Goal: Navigation & Orientation: Understand site structure

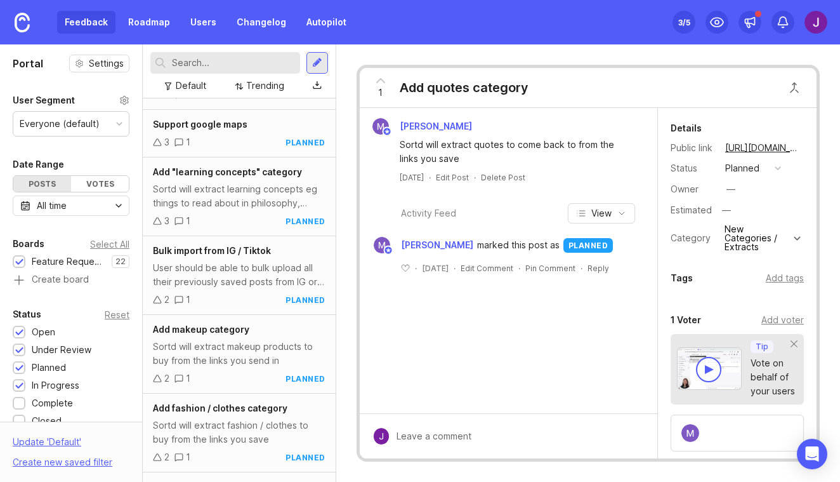
scroll to position [74, 0]
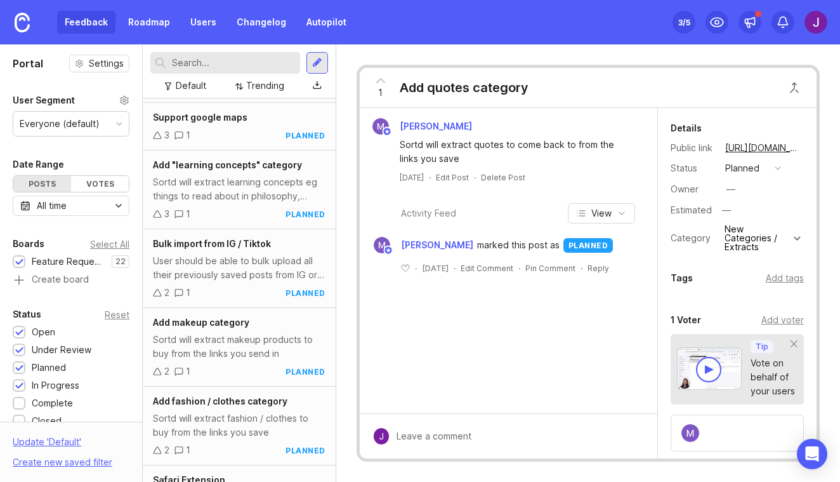
click at [70, 19] on div "Feedback Roadmap Users Changelog Autopilot" at bounding box center [205, 22] width 297 height 23
click at [140, 37] on div "Feedback Roadmap Users Changelog Autopilot" at bounding box center [177, 22] width 354 height 44
click at [140, 26] on link "Roadmap" at bounding box center [149, 22] width 57 height 23
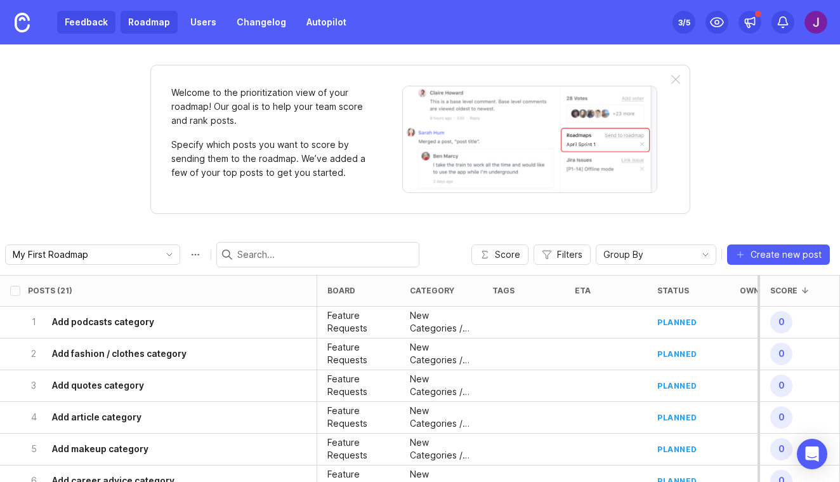
click at [100, 22] on link "Feedback" at bounding box center [86, 22] width 58 height 23
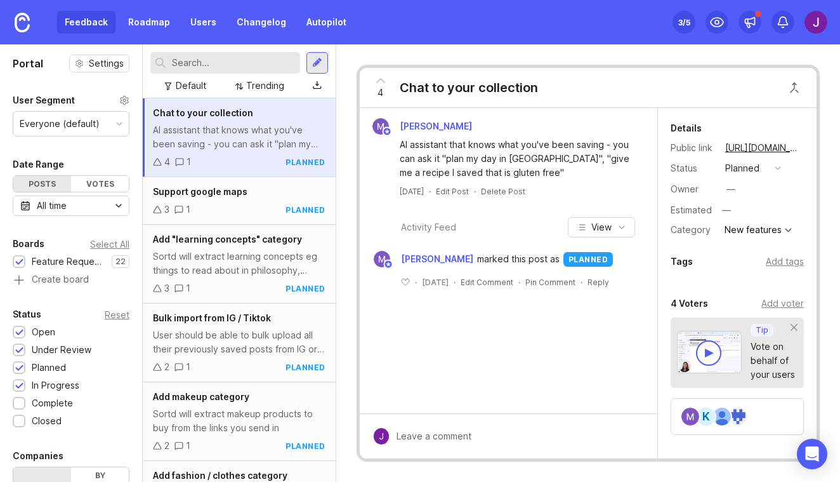
click at [685, 17] on div "3 /5" at bounding box center [684, 22] width 12 height 18
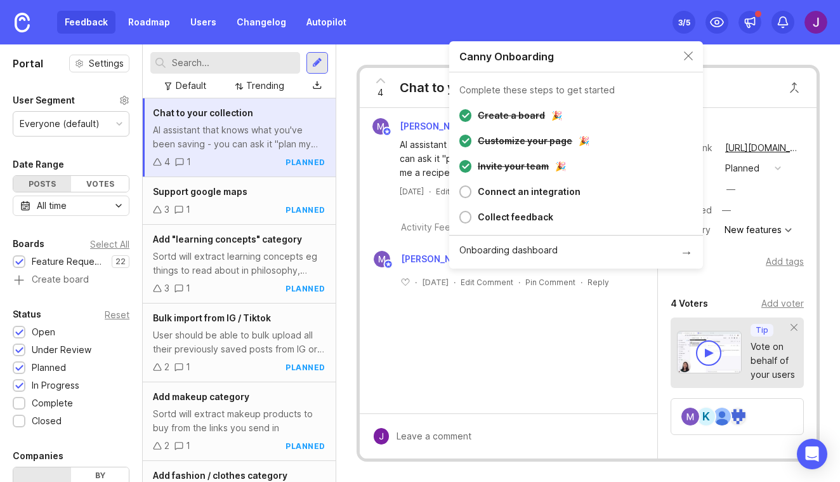
click at [680, 57] on div "Canny Onboarding" at bounding box center [576, 56] width 254 height 31
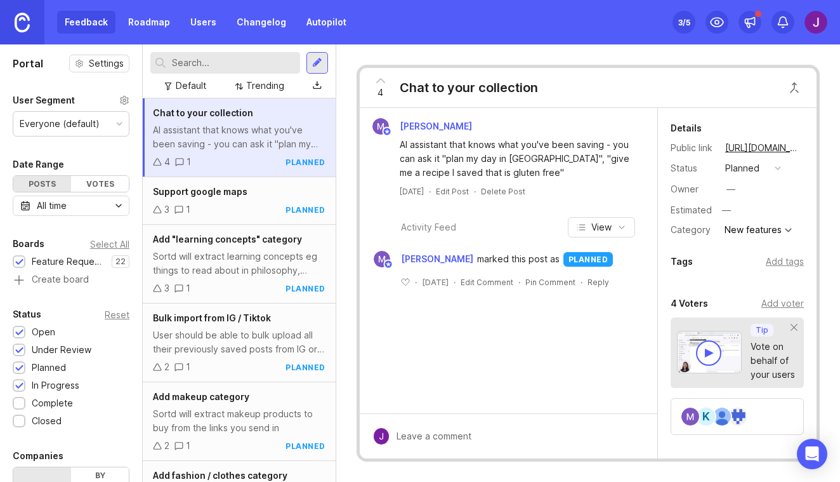
click at [21, 22] on img at bounding box center [22, 23] width 15 height 20
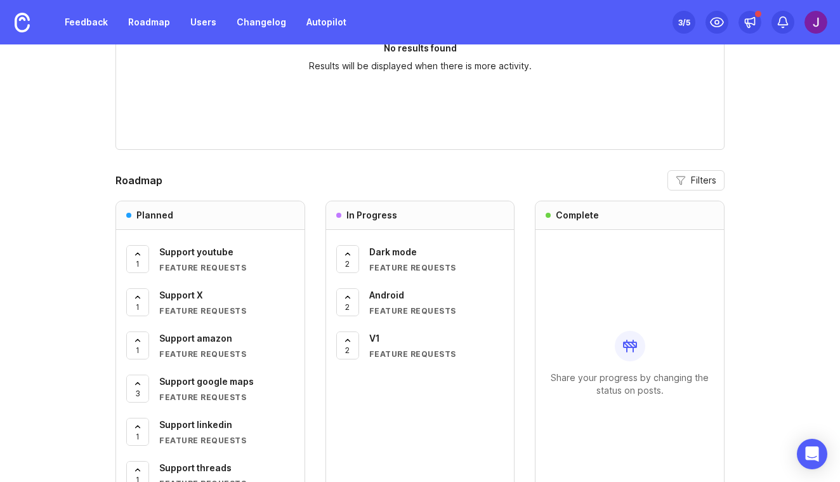
scroll to position [1074, 0]
